Goal: Transaction & Acquisition: Book appointment/travel/reservation

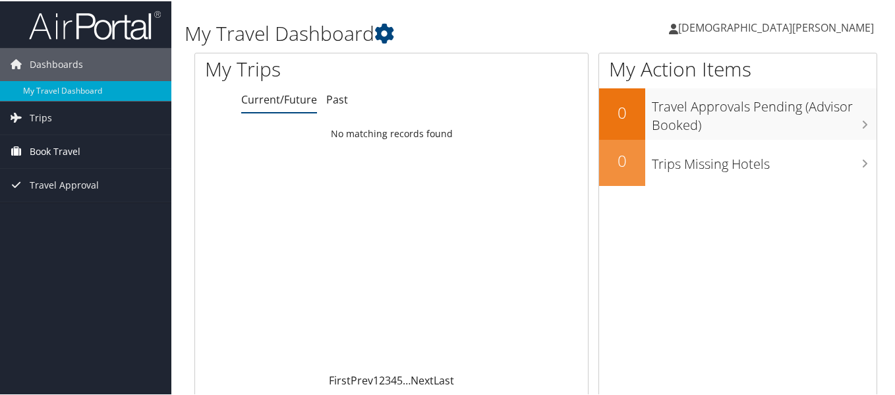
click at [47, 150] on span "Book Travel" at bounding box center [55, 150] width 51 height 33
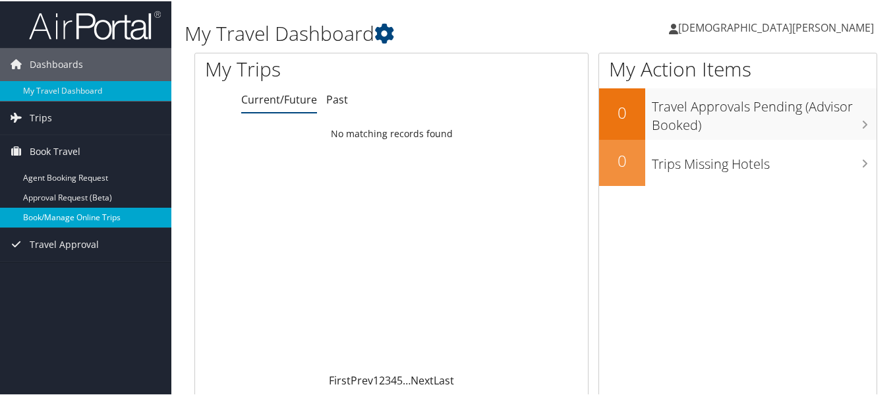
click at [69, 218] on link "Book/Manage Online Trips" at bounding box center [85, 216] width 171 height 20
